Goal: Task Accomplishment & Management: Complete application form

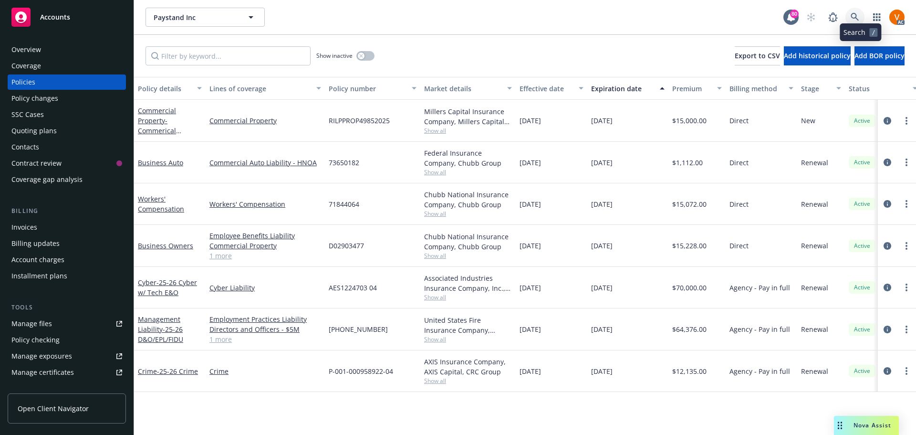
click at [859, 14] on icon at bounding box center [855, 17] width 9 height 9
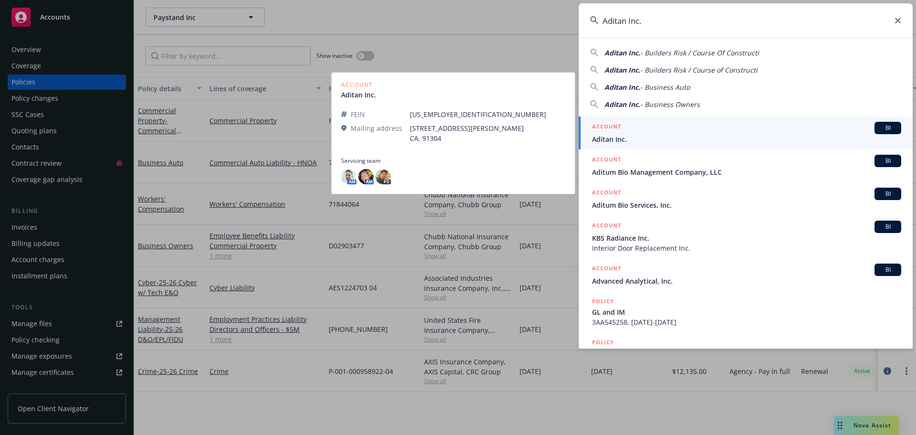
type input "Aditan Inc."
click at [649, 136] on span "Aditan Inc." at bounding box center [746, 139] width 309 height 10
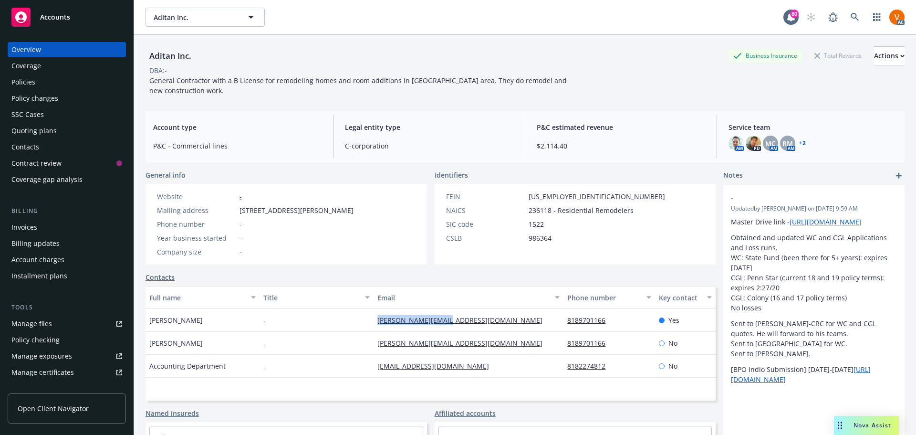
drag, startPoint x: 454, startPoint y: 316, endPoint x: 367, endPoint y: 323, distance: 87.1
click at [367, 323] on div "Tommer Regev - [EMAIL_ADDRESS][DOMAIN_NAME] 8189701166 Yes" at bounding box center [431, 320] width 570 height 23
copy div "[PERSON_NAME][EMAIL_ADDRESS][DOMAIN_NAME]"
click at [864, 431] on div "Nova Assist" at bounding box center [866, 425] width 65 height 19
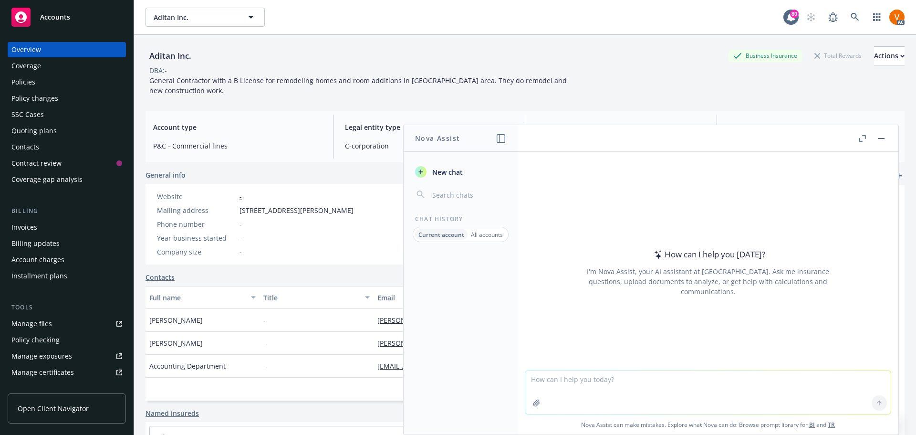
click at [840, 396] on textarea at bounding box center [708, 392] width 366 height 44
paste textarea "Hi [PERSON_NAME], I hop eyou are doing well. I was just checking up on this pot…"
type textarea "check grammar: Hi [PERSON_NAME], I hop eyou are doing well. I was just checking…"
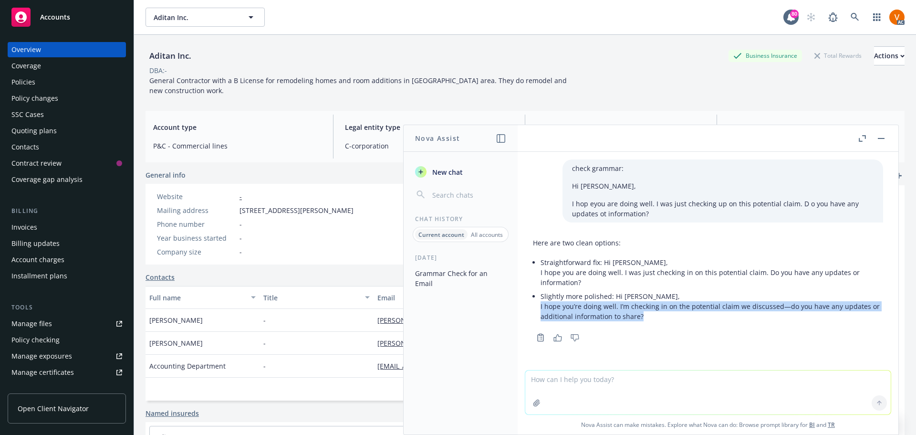
drag, startPoint x: 631, startPoint y: 310, endPoint x: 535, endPoint y: 298, distance: 97.1
click at [535, 298] on div "Here are two clean options: Straightforward fix: Hi [PERSON_NAME], I hope you a…" at bounding box center [708, 280] width 350 height 93
copy p "I hope you’re doing well. I’m checking in on the potential claim we discussed—d…"
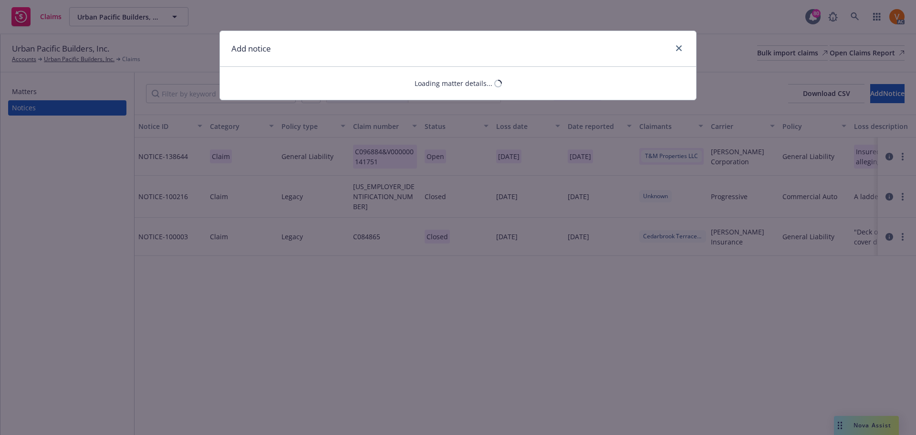
select select "GENERAL_LIABILITY"
select select "open"
select select "CLAIM"
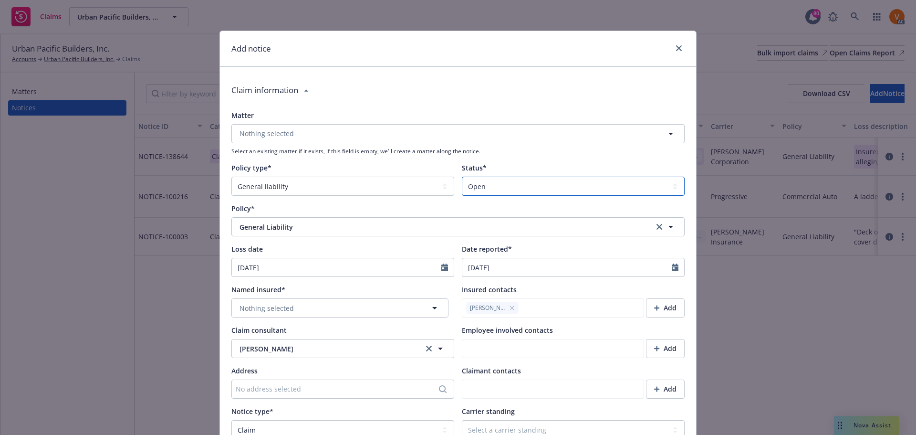
click at [547, 177] on select "Select a status Closed Open" at bounding box center [573, 186] width 223 height 19
click at [528, 132] on button "Nothing selected" at bounding box center [457, 133] width 453 height 19
click at [324, 90] on div "Claim information" at bounding box center [457, 90] width 453 height 28
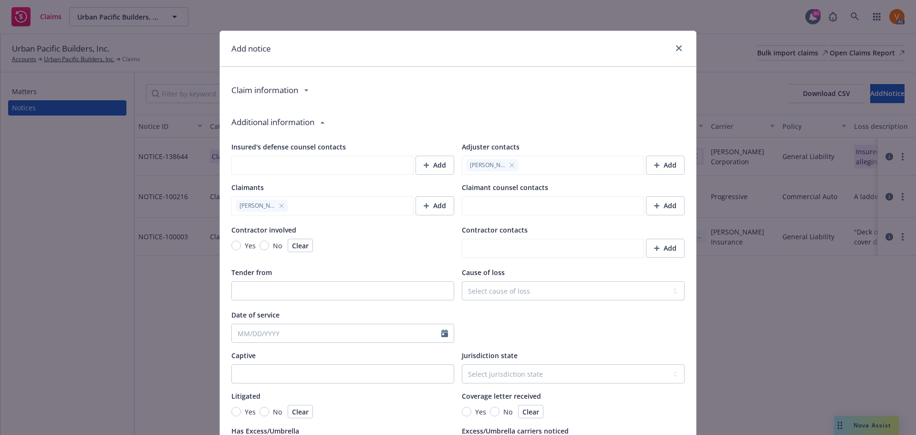
click at [327, 115] on div "Additional information" at bounding box center [457, 122] width 453 height 28
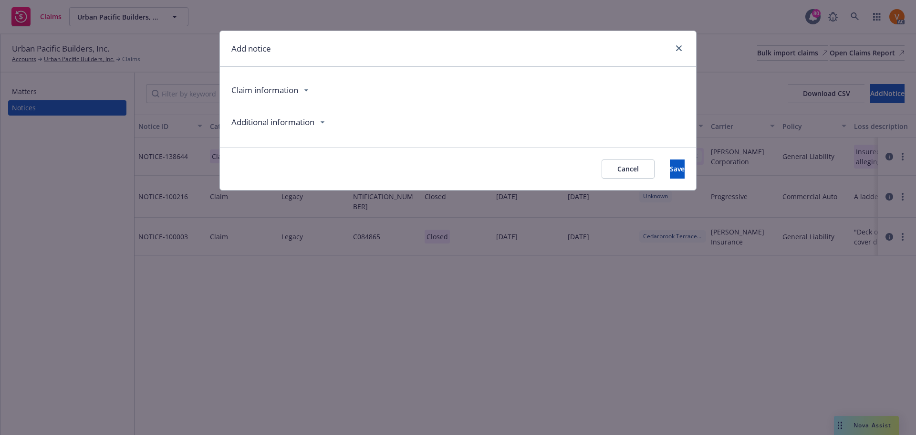
click at [314, 115] on div "Additional information" at bounding box center [272, 122] width 83 height 28
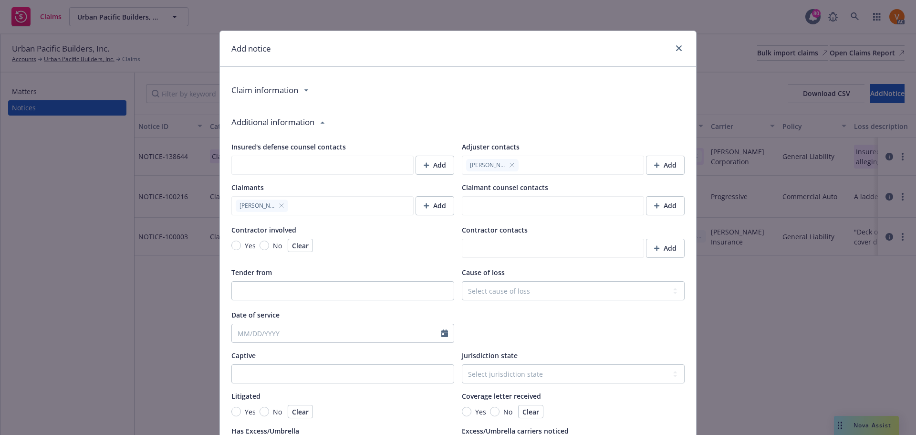
click at [294, 82] on div "Claim information" at bounding box center [264, 90] width 67 height 28
type textarea "x"
select select "GENERAL_LIABILITY"
select select "open"
select select "CLAIM"
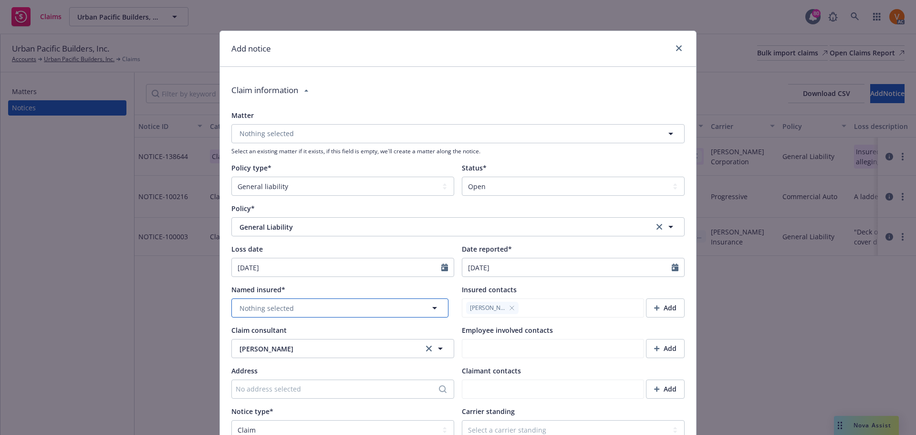
click at [285, 303] on span "Nothing selected" at bounding box center [267, 308] width 54 height 10
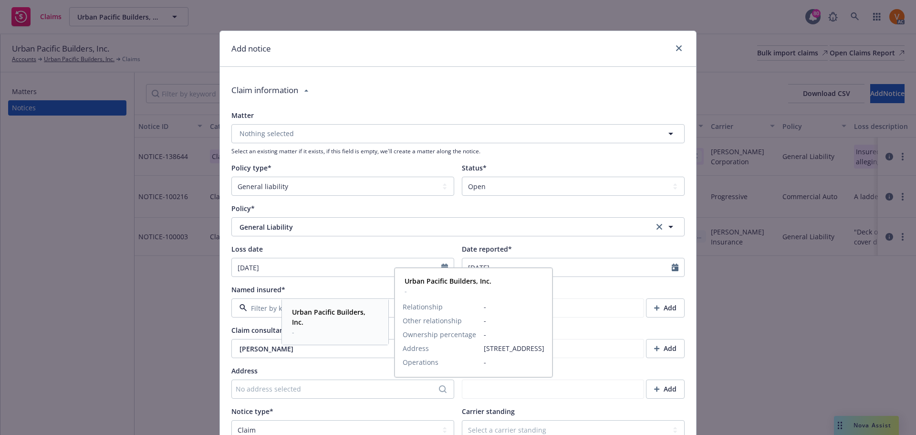
click at [291, 310] on div "Urban Pacific Builders, Inc. -" at bounding box center [333, 322] width 86 height 30
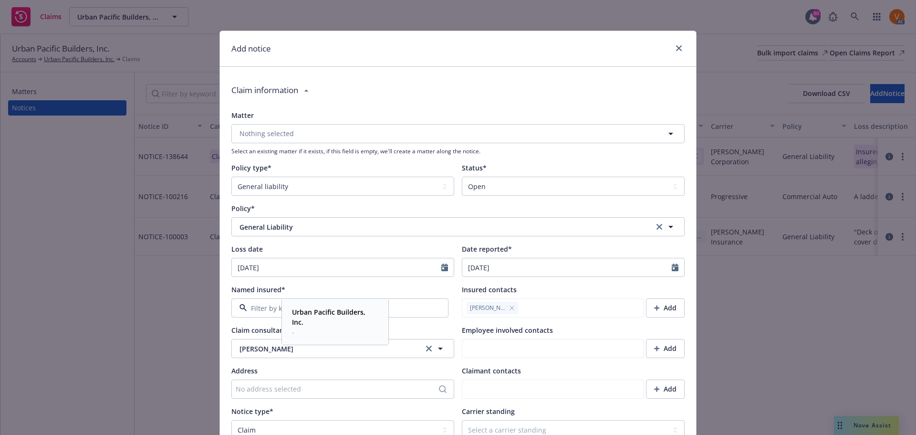
type textarea "x"
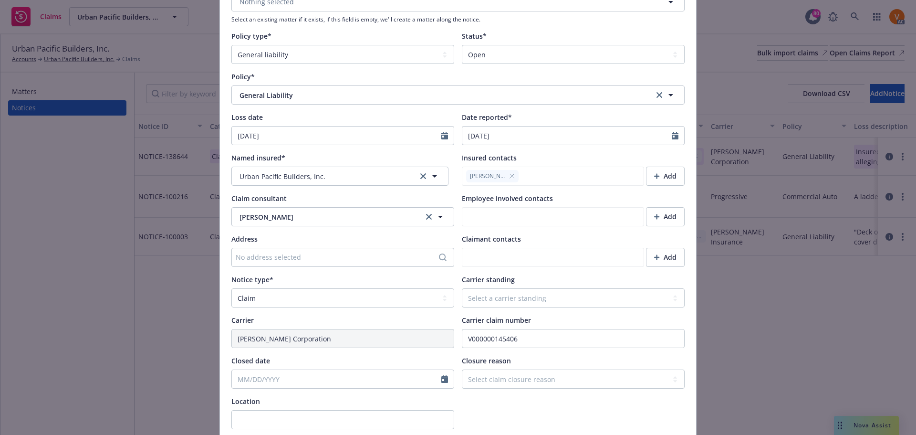
scroll to position [143, 0]
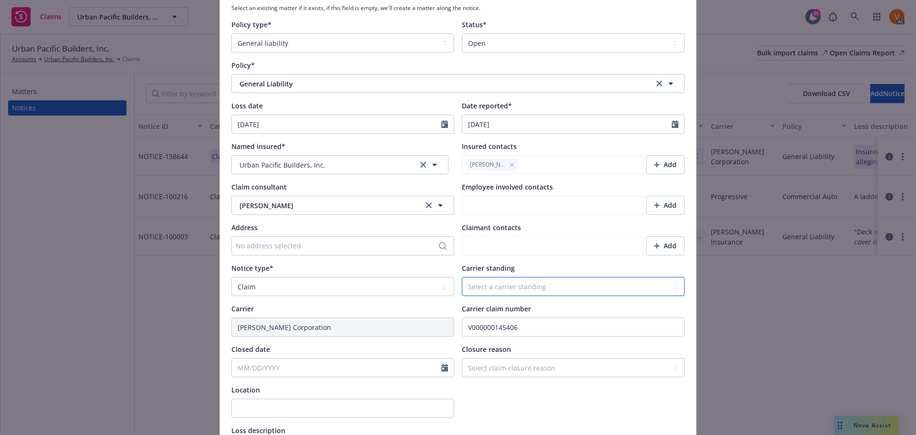
click at [521, 277] on select "Select a carrier standing Closed Not submitted Open Reopened Subrogated Withdra…" at bounding box center [573, 286] width 223 height 19
select select "OPEN"
click at [462, 277] on select "Select a carrier standing Closed Not submitted Open Reopened Subrogated Withdra…" at bounding box center [573, 286] width 223 height 19
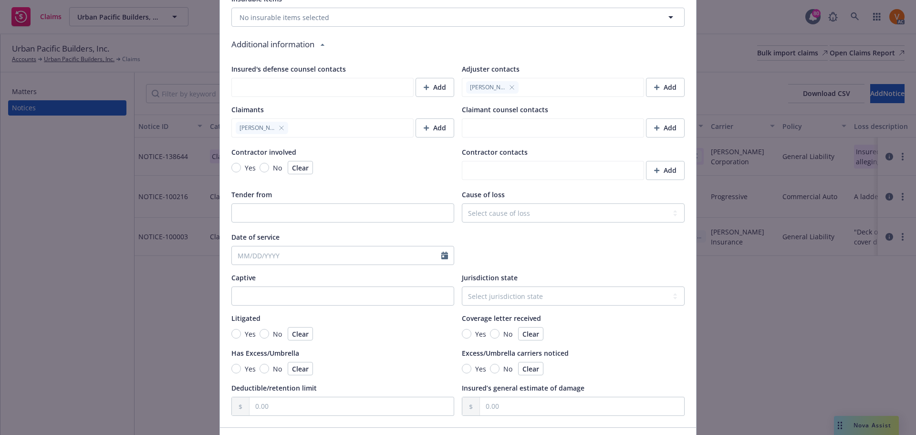
scroll to position [734, 0]
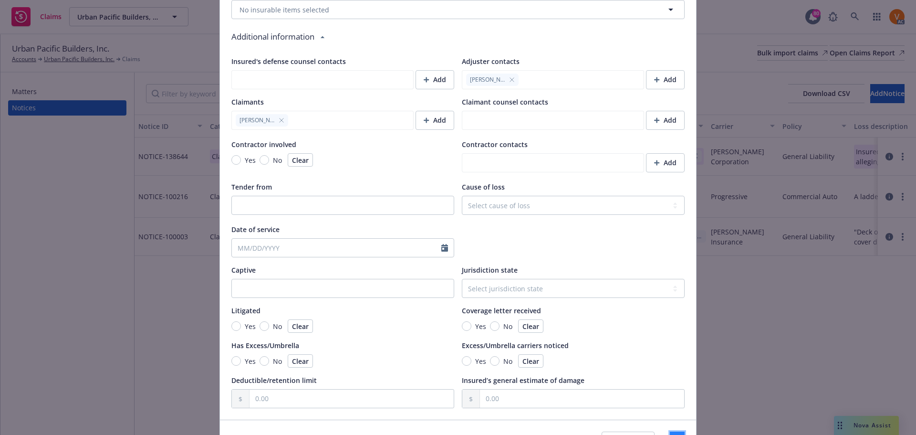
click at [670, 434] on span "Save" at bounding box center [677, 440] width 15 height 9
type textarea "x"
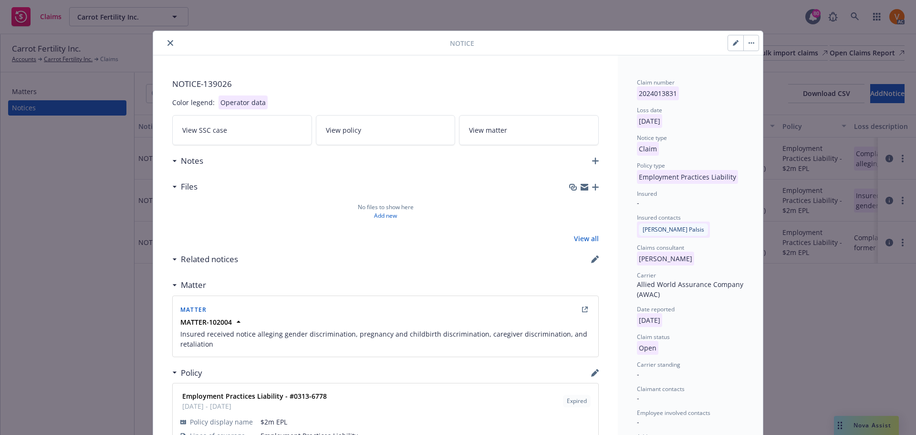
click at [736, 38] on button "button" at bounding box center [735, 42] width 15 height 15
select select "EMPLOYMENT_PRACTICES_LIABILITY"
select select "open"
select select "CLAIM"
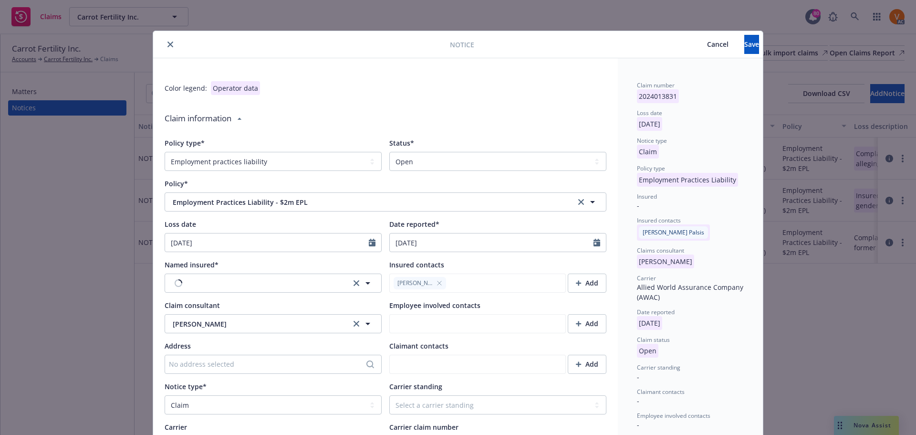
type textarea "x"
click at [487, 153] on select "Select a status Closed Open" at bounding box center [497, 161] width 217 height 19
select select "closed"
click at [389, 152] on select "Select a status Closed Open" at bounding box center [497, 161] width 217 height 19
type textarea "x"
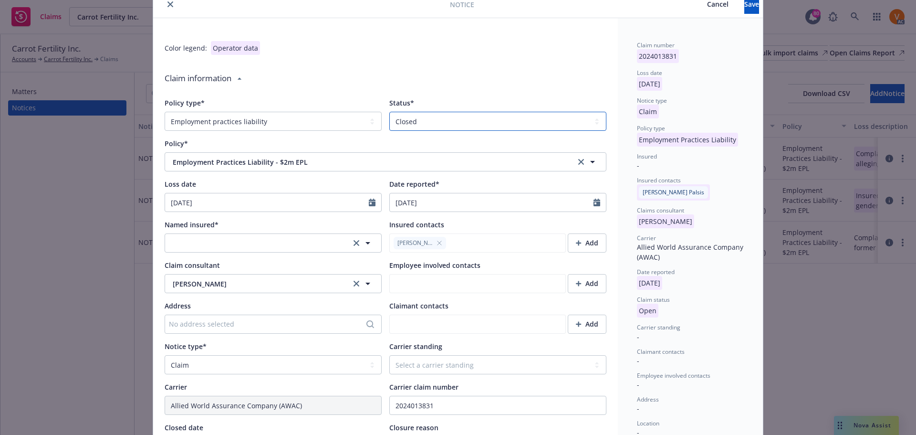
scroll to position [95, 0]
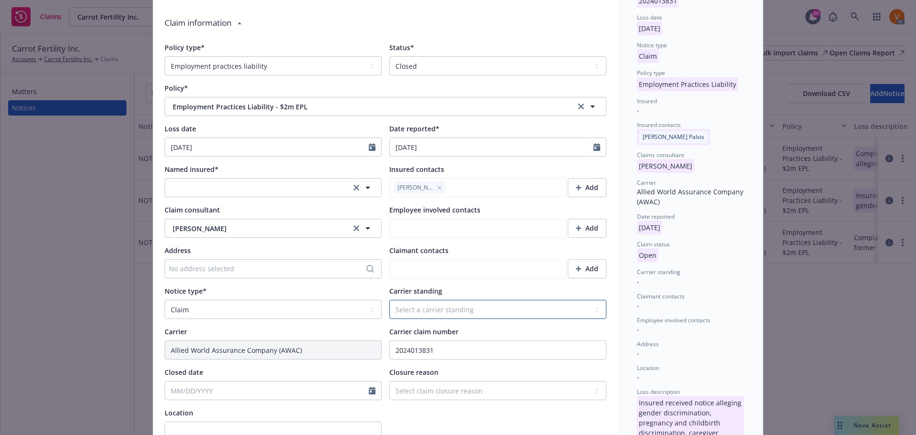
click at [441, 300] on select "Select a carrier standing Closed Not submitted Open Reopened Subrogated Withdra…" at bounding box center [497, 309] width 217 height 19
select select "CLOSED"
click at [389, 300] on select "Select a carrier standing Closed Not submitted Open Reopened Subrogated Withdra…" at bounding box center [497, 309] width 217 height 19
type textarea "x"
click at [271, 381] on input "Closed date" at bounding box center [267, 390] width 204 height 18
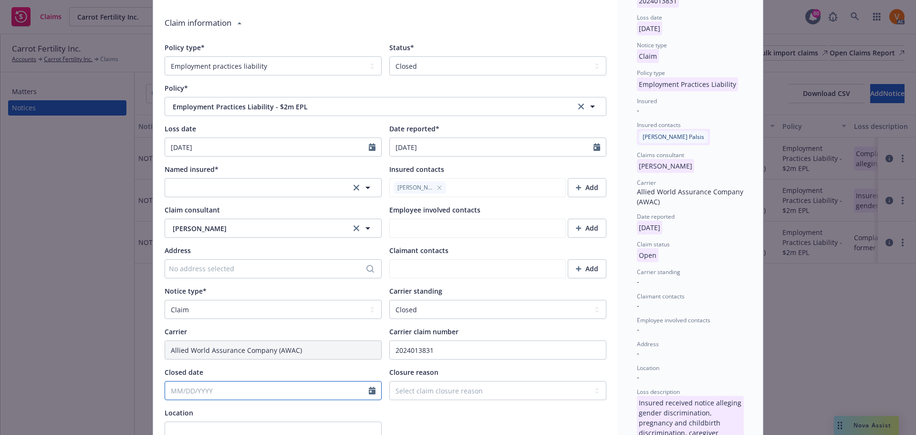
select select "9"
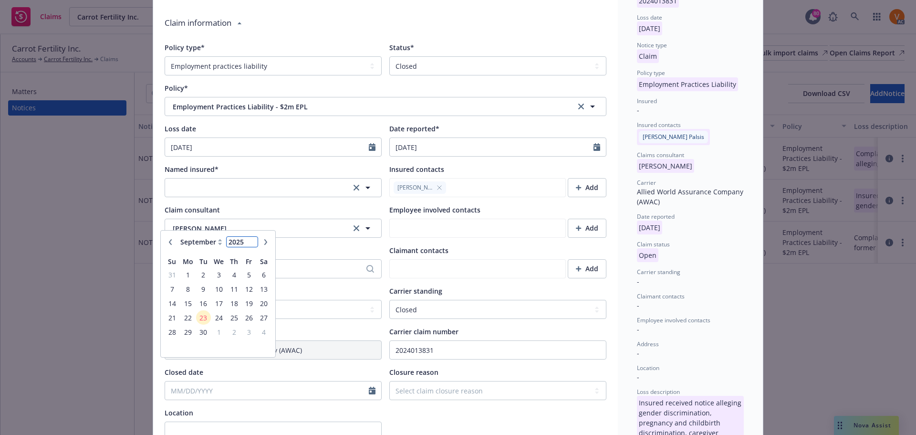
type textarea "x"
type input "2024"
click at [253, 247] on input "2024" at bounding box center [242, 242] width 31 height 10
click at [219, 240] on icon at bounding box center [220, 242] width 4 height 6
click at [221, 240] on icon at bounding box center [220, 242] width 4 height 6
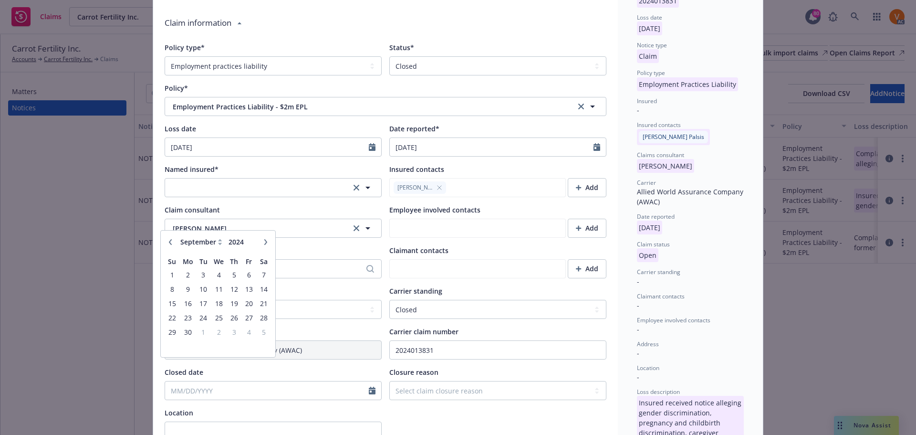
click at [220, 244] on icon at bounding box center [220, 243] width 4 height 2
click at [188, 318] on span "23" at bounding box center [187, 318] width 14 height 12
type textarea "x"
type input "09/23/2024"
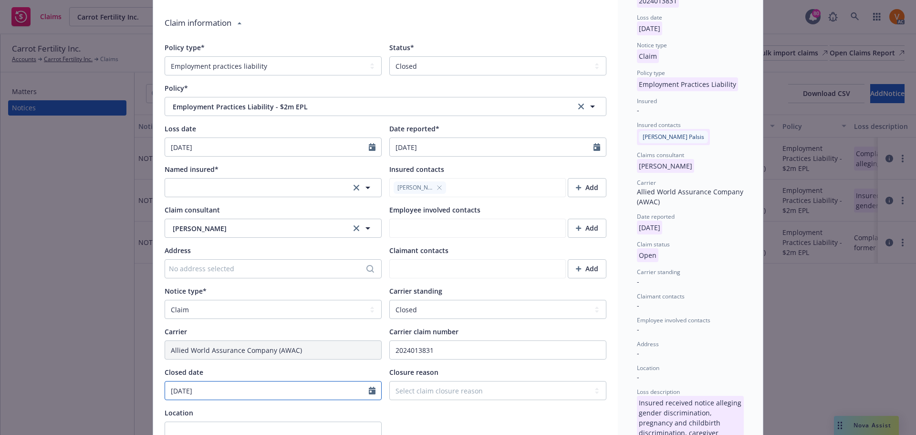
select select "9"
click at [171, 381] on input "09/23/2024" at bounding box center [267, 390] width 204 height 18
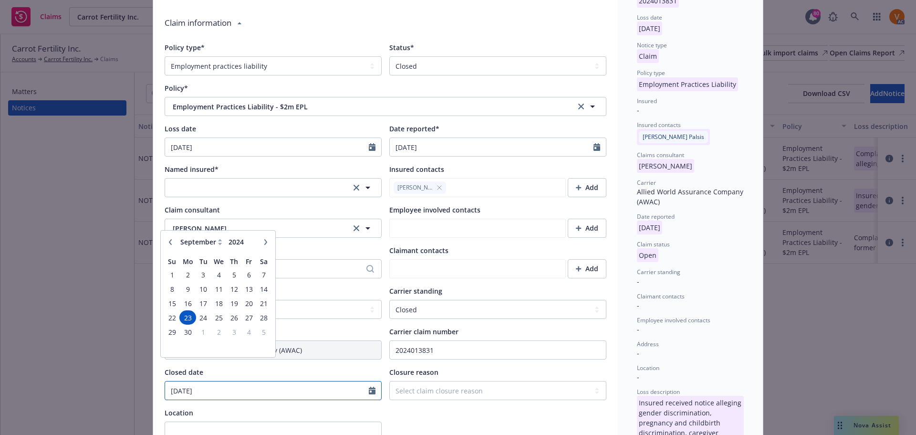
type input "10/23/2024"
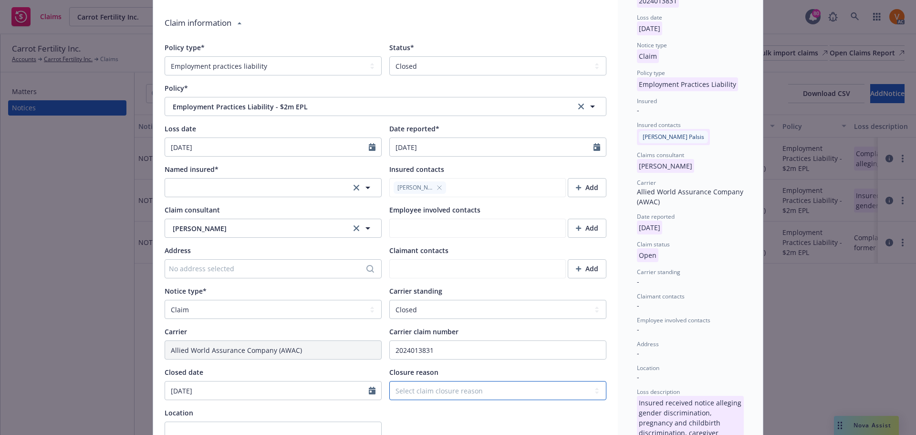
type textarea "x"
click at [436, 381] on select "Select claim closure reason Administrative closure Closed Closed no liability f…" at bounding box center [497, 390] width 217 height 19
select select "denied-no-applicable-coverage"
click at [389, 381] on select "Select claim closure reason Administrative closure Closed Closed no liability f…" at bounding box center [497, 390] width 217 height 19
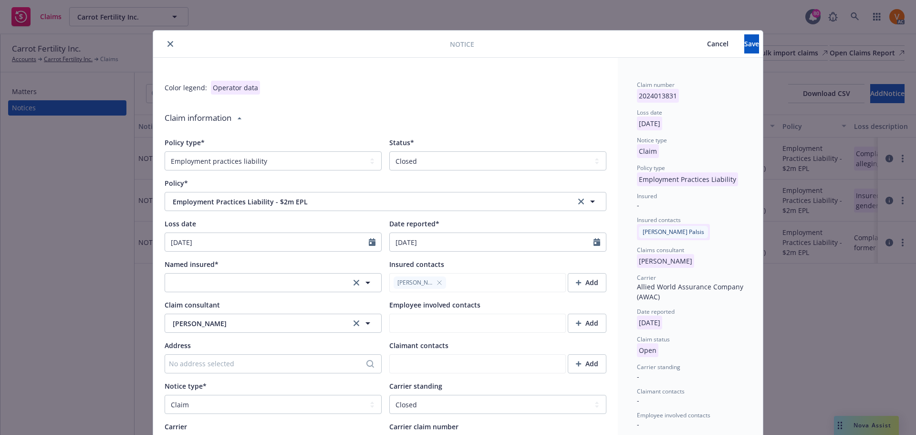
scroll to position [0, 0]
click at [744, 44] on span "Save" at bounding box center [751, 44] width 15 height 9
type textarea "x"
